Goal: Task Accomplishment & Management: Manage account settings

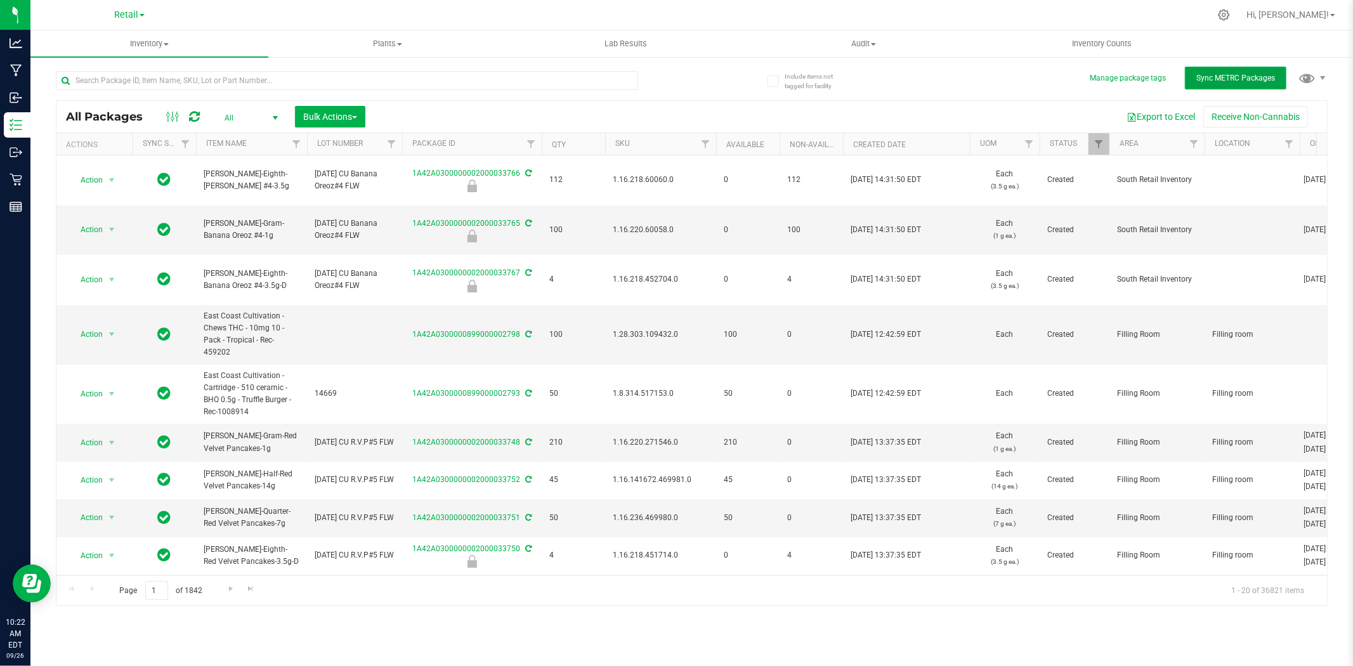
click at [1242, 77] on span "Sync METRC Packages" at bounding box center [1235, 78] width 79 height 9
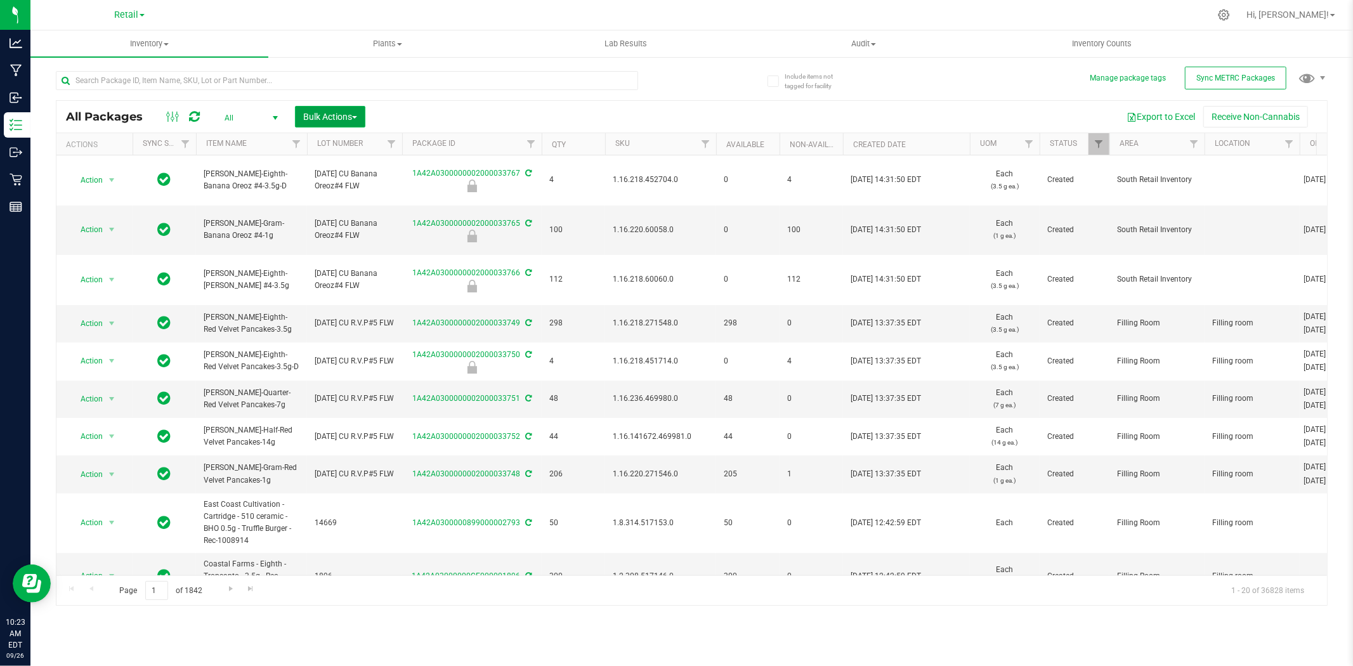
click at [353, 119] on span "Bulk Actions" at bounding box center [330, 117] width 54 height 10
click at [362, 237] on span "Lock/Unlock packages" at bounding box center [345, 238] width 87 height 10
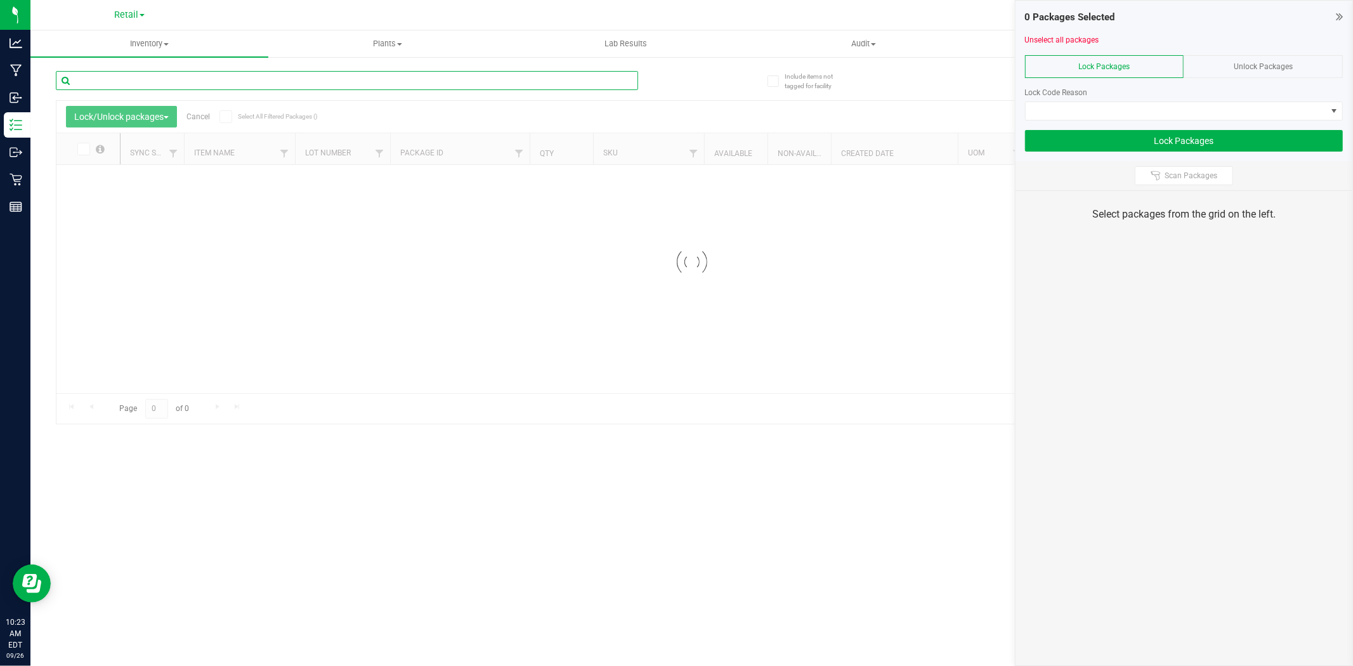
click at [382, 73] on input "text" at bounding box center [347, 80] width 582 height 19
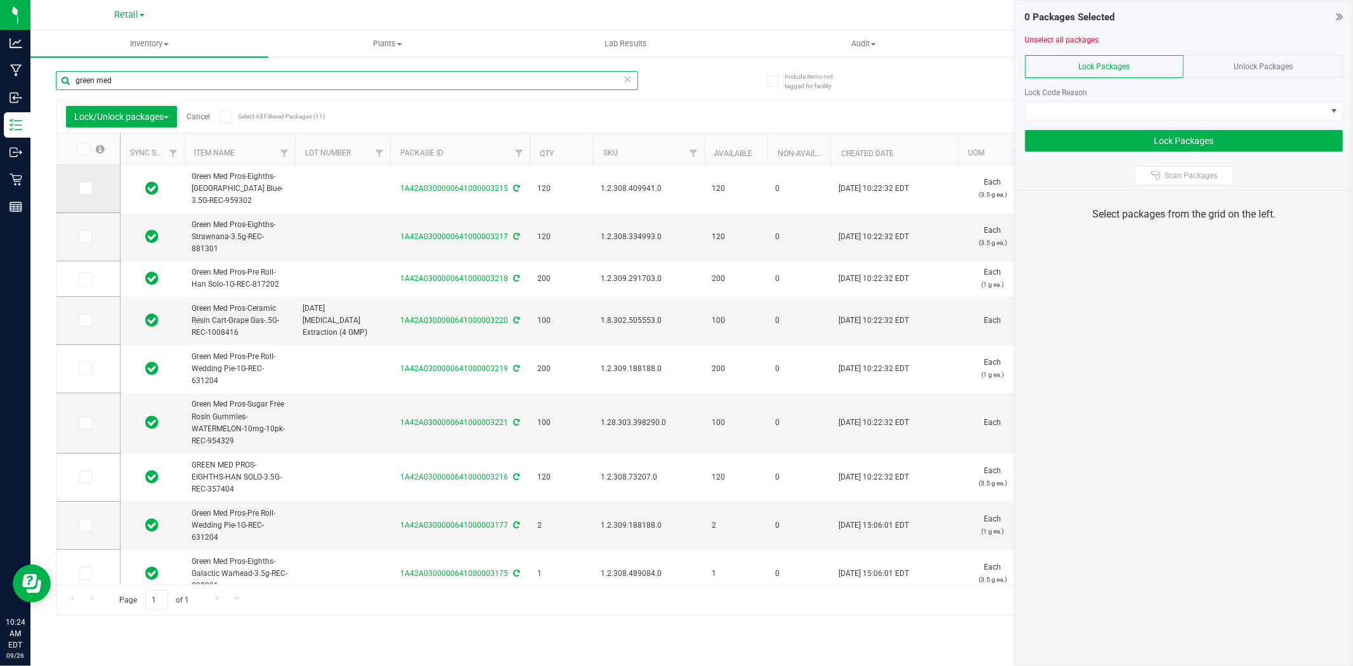
type input "green med"
drag, startPoint x: 84, startPoint y: 194, endPoint x: 84, endPoint y: 208, distance: 14.0
click at [84, 194] on span at bounding box center [85, 188] width 13 height 13
click at [0, 0] on input "checkbox" at bounding box center [0, 0] width 0 height 0
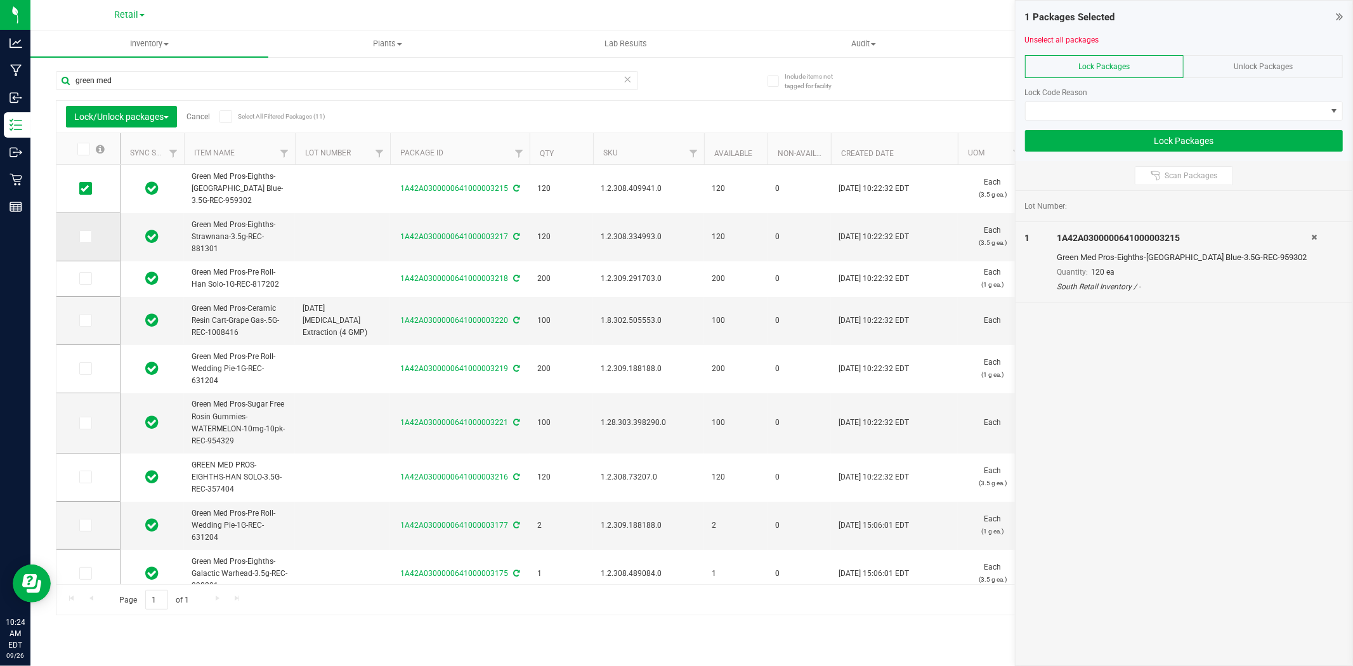
click at [84, 237] on icon at bounding box center [85, 237] width 8 height 0
click at [0, 0] on input "checkbox" at bounding box center [0, 0] width 0 height 0
click at [86, 278] on icon at bounding box center [85, 278] width 8 height 0
click at [0, 0] on input "checkbox" at bounding box center [0, 0] width 0 height 0
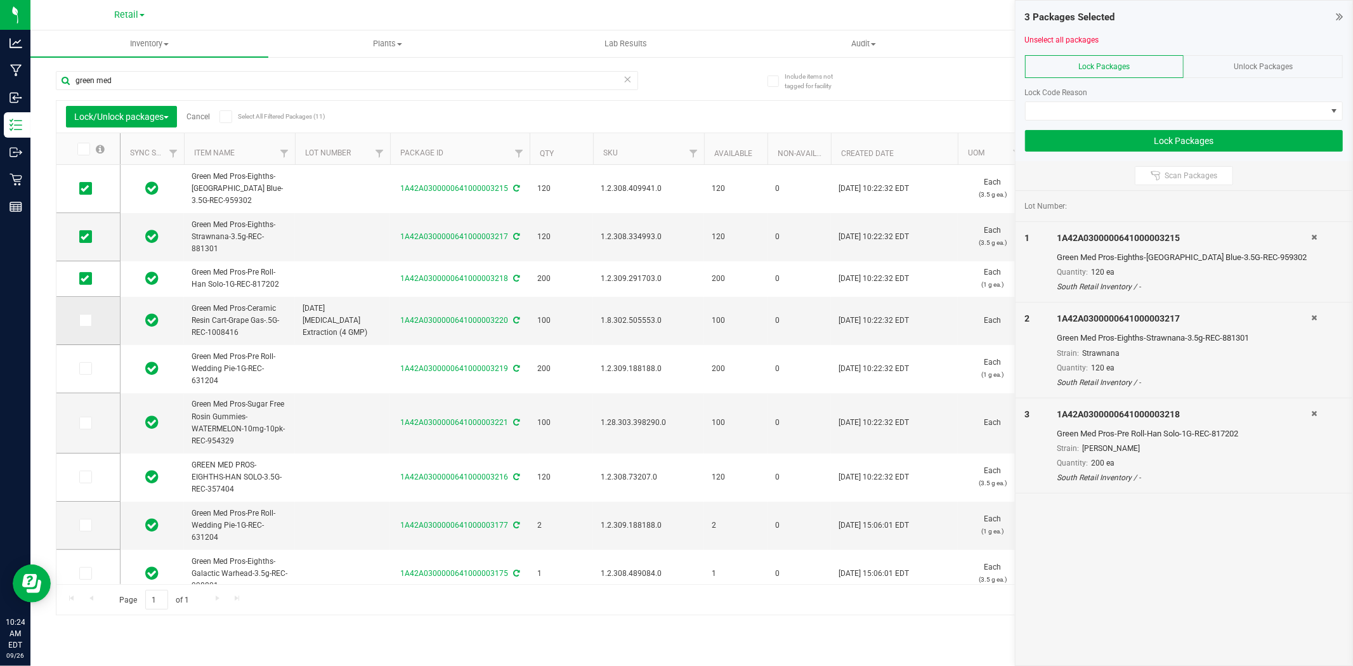
click at [96, 332] on td at bounding box center [87, 321] width 63 height 48
click at [85, 320] on icon at bounding box center [85, 320] width 8 height 0
click at [0, 0] on input "checkbox" at bounding box center [0, 0] width 0 height 0
click at [83, 368] on icon at bounding box center [85, 368] width 8 height 0
click at [0, 0] on input "checkbox" at bounding box center [0, 0] width 0 height 0
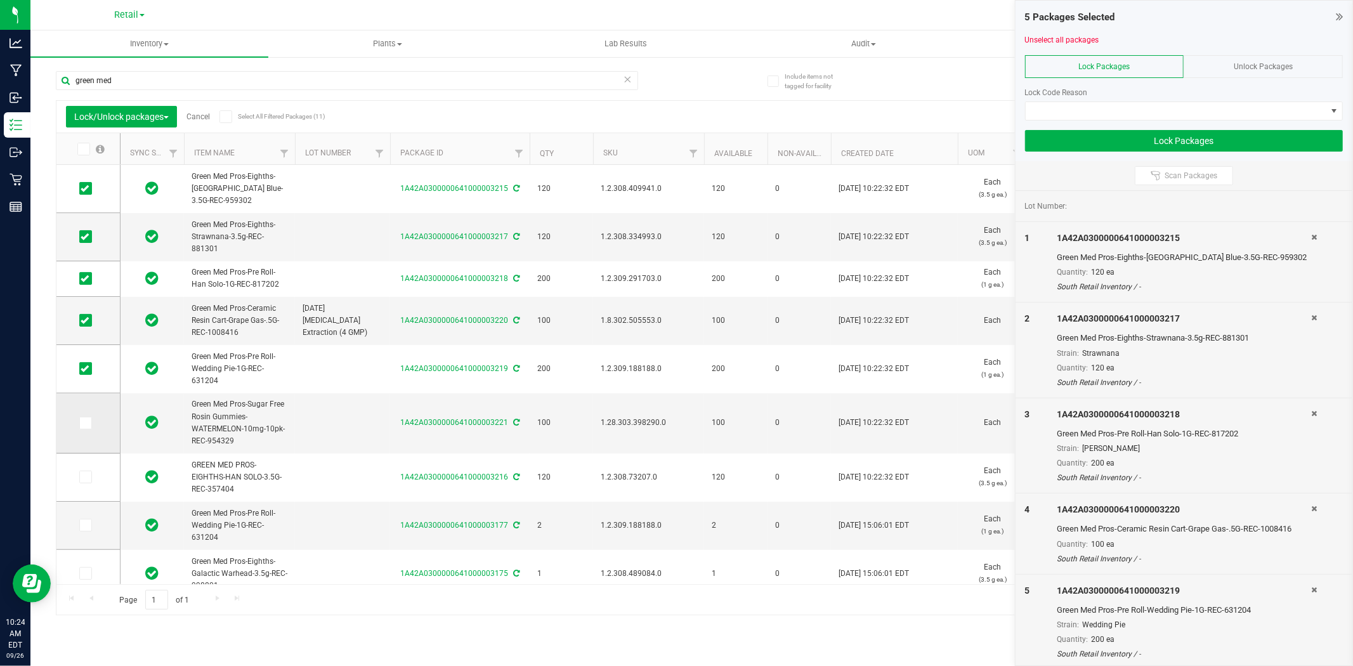
click at [85, 423] on icon at bounding box center [85, 423] width 8 height 0
click at [0, 0] on input "checkbox" at bounding box center [0, 0] width 0 height 0
click at [84, 477] on icon at bounding box center [85, 477] width 8 height 0
click at [0, 0] on input "checkbox" at bounding box center [0, 0] width 0 height 0
drag, startPoint x: 1169, startPoint y: 105, endPoint x: 1166, endPoint y: 115, distance: 10.6
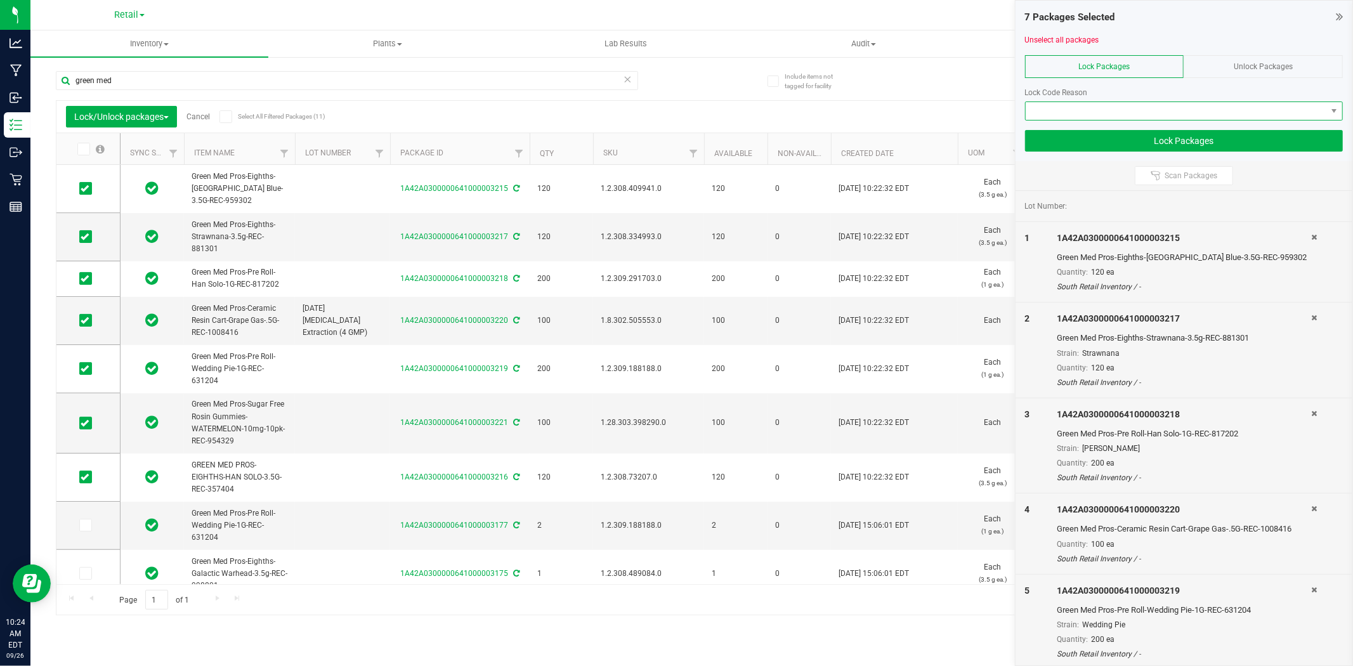
click at [1167, 105] on span at bounding box center [1175, 111] width 301 height 18
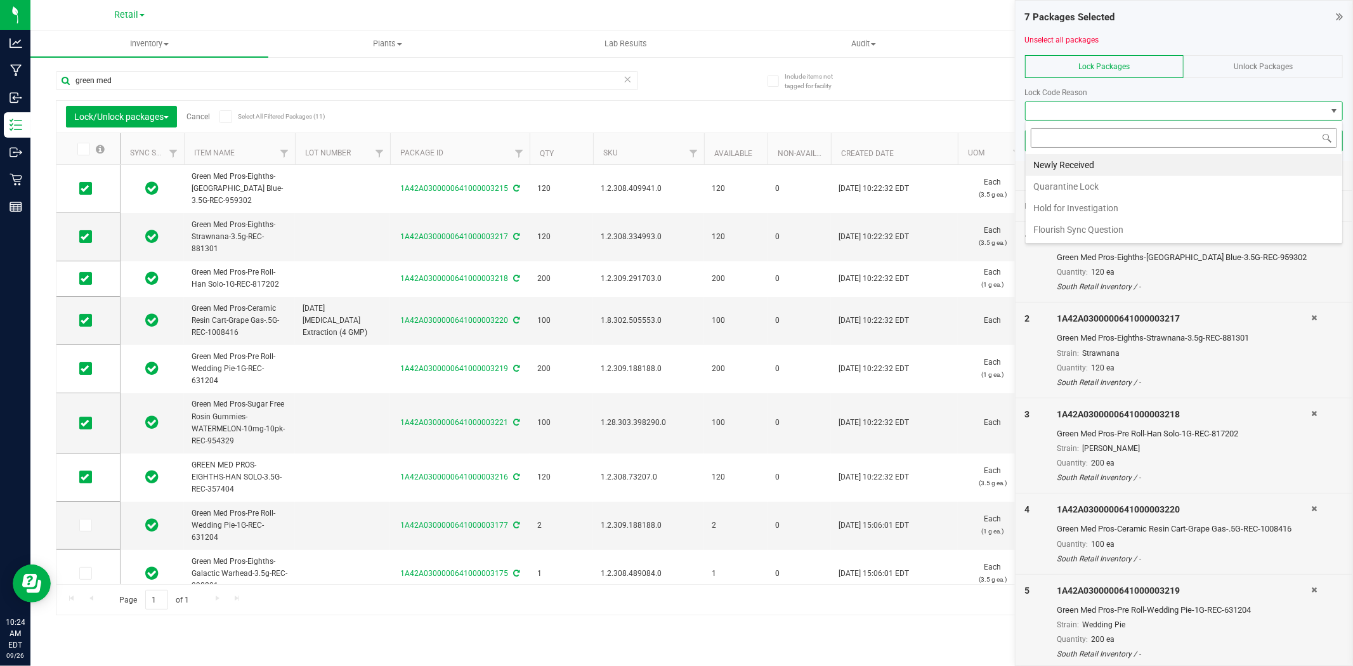
scroll to position [19, 318]
click at [1162, 162] on li "Newly Received" at bounding box center [1183, 165] width 316 height 22
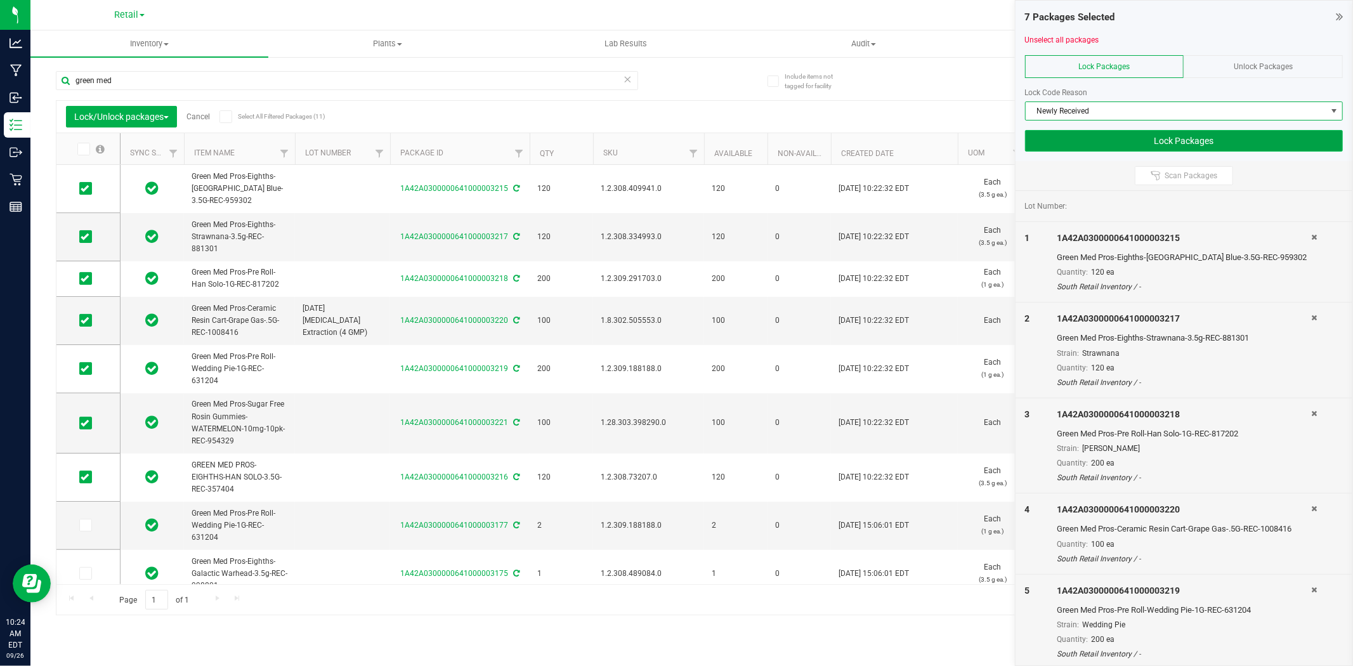
click at [1155, 148] on button "Lock Packages" at bounding box center [1184, 141] width 318 height 22
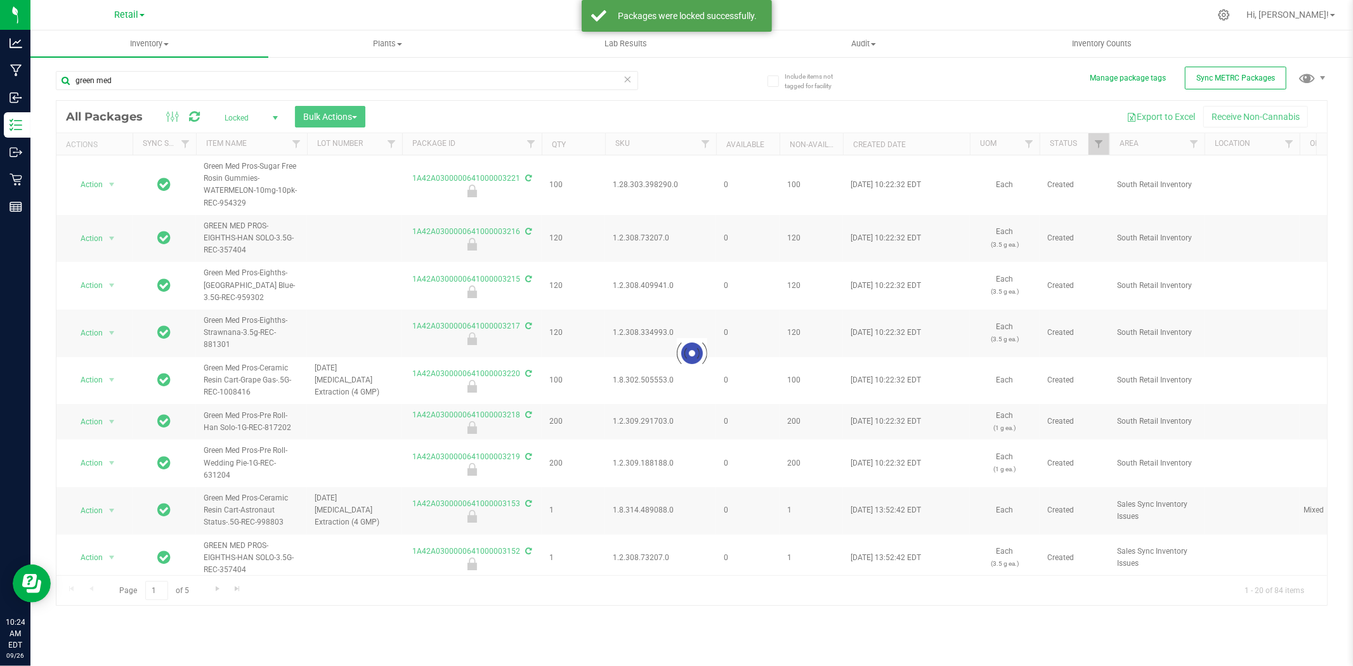
click at [630, 79] on icon at bounding box center [627, 78] width 9 height 15
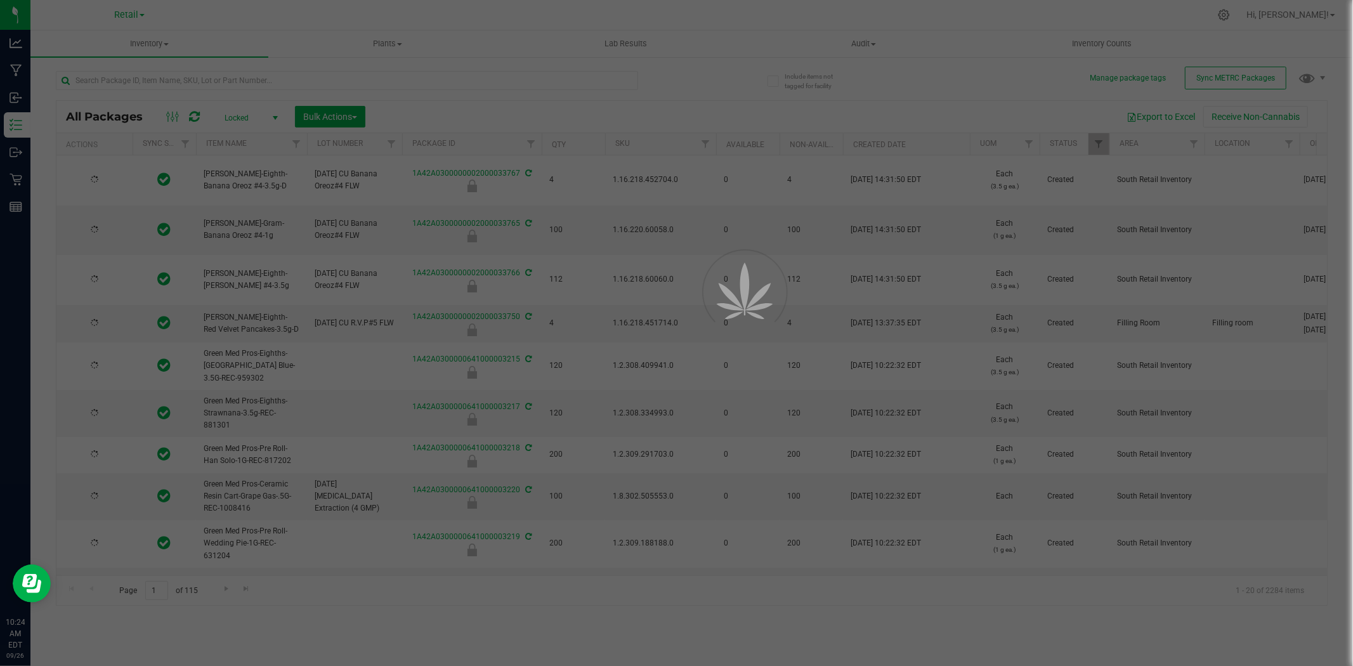
click at [267, 117] on span "select" at bounding box center [275, 118] width 16 height 18
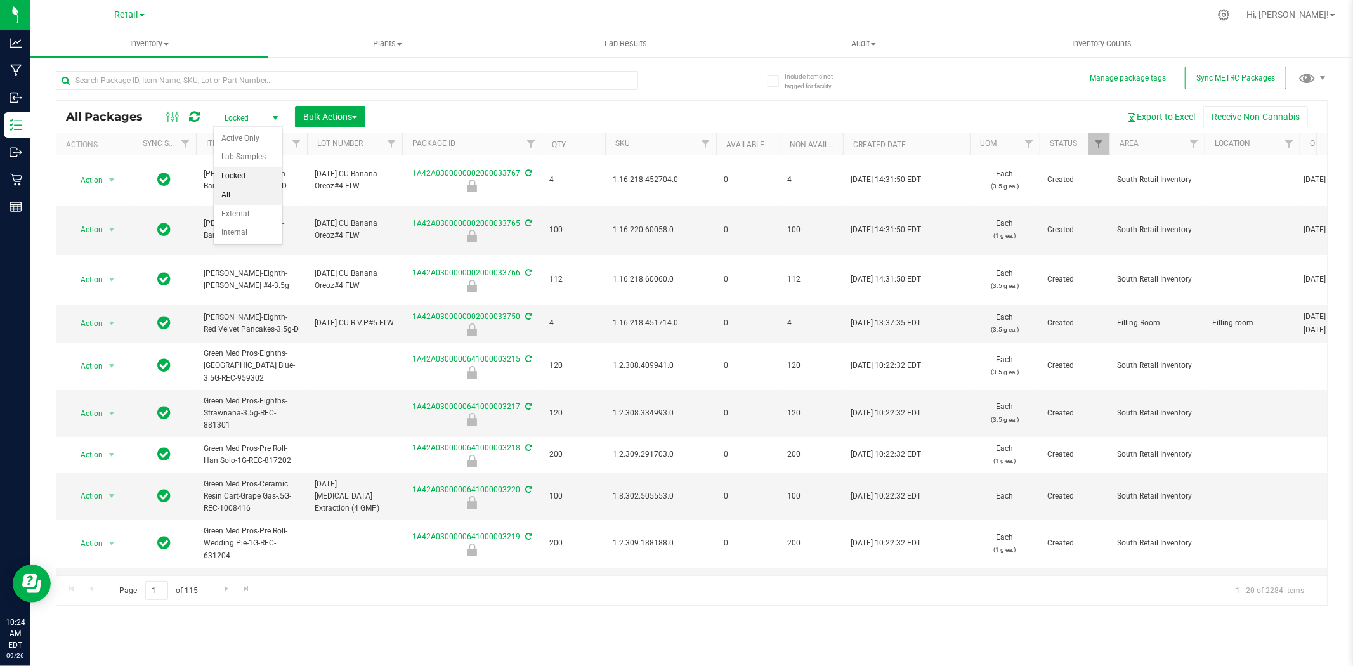
click at [241, 200] on li "All" at bounding box center [248, 195] width 68 height 19
